Goal: Transaction & Acquisition: Purchase product/service

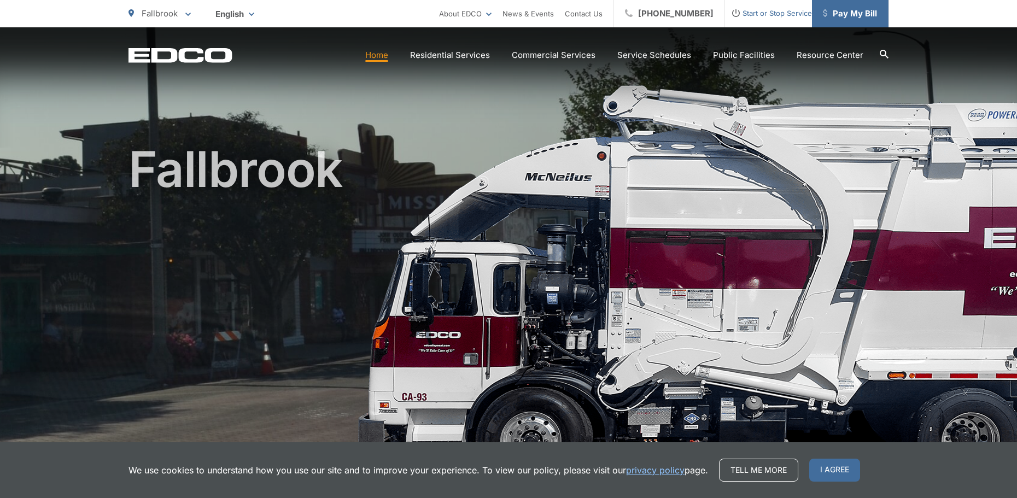
click at [834, 16] on span "Pay My Bill" at bounding box center [850, 13] width 54 height 13
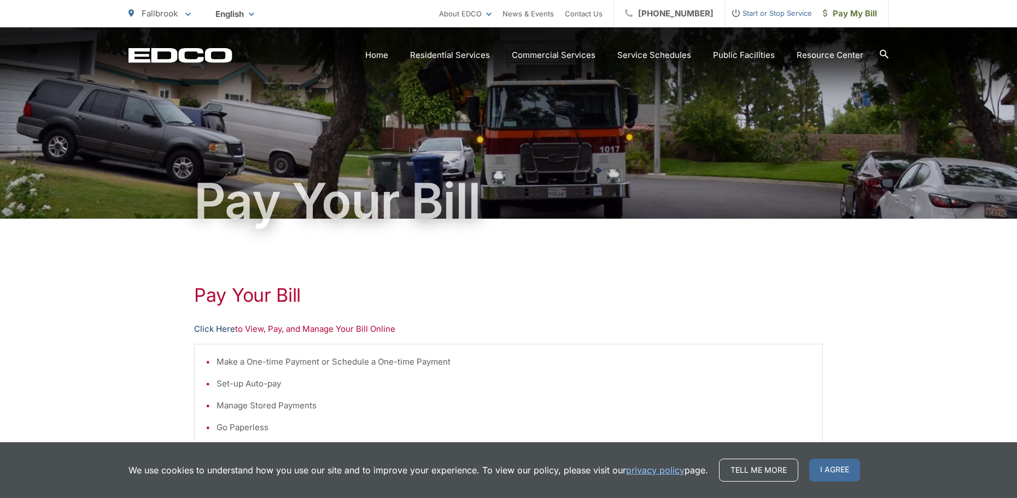
click at [220, 329] on link "Click Here" at bounding box center [214, 329] width 41 height 13
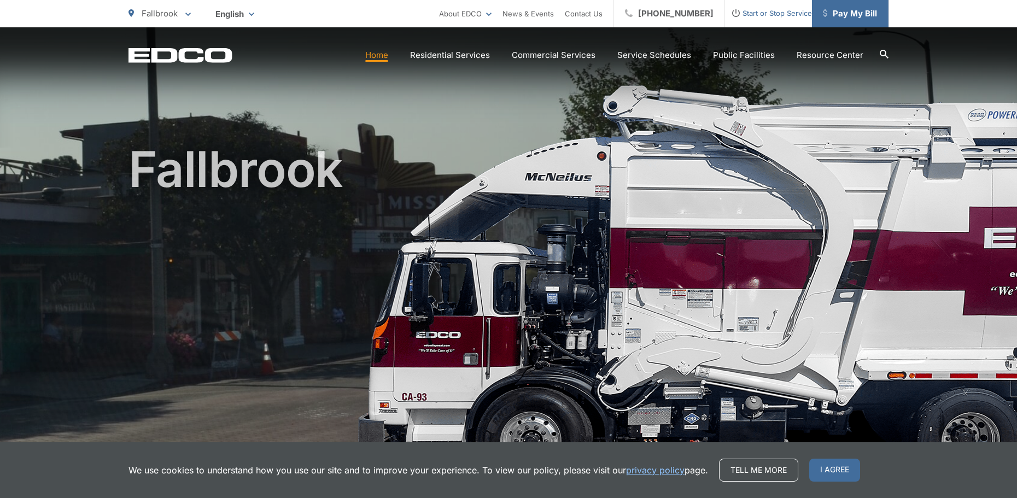
click at [841, 8] on span "Pay My Bill" at bounding box center [850, 13] width 54 height 13
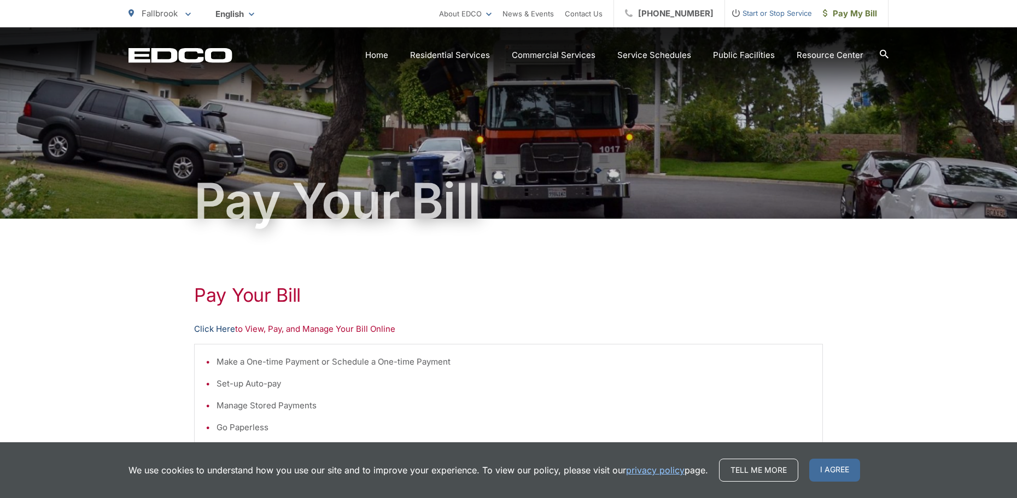
click at [227, 328] on link "Click Here" at bounding box center [214, 329] width 41 height 13
